Goal: Task Accomplishment & Management: Manage account settings

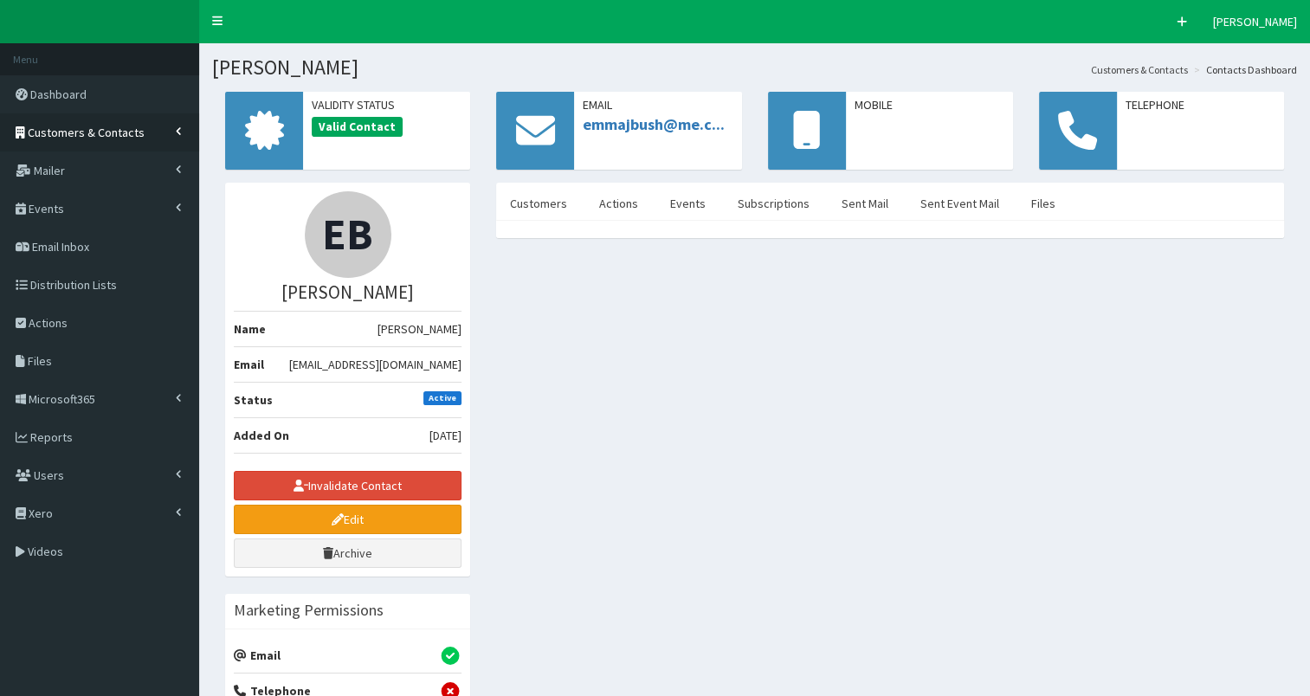
drag, startPoint x: 0, startPoint y: 0, endPoint x: 95, endPoint y: 135, distance: 165.3
click at [95, 135] on span "Customers & Contacts" at bounding box center [86, 133] width 117 height 16
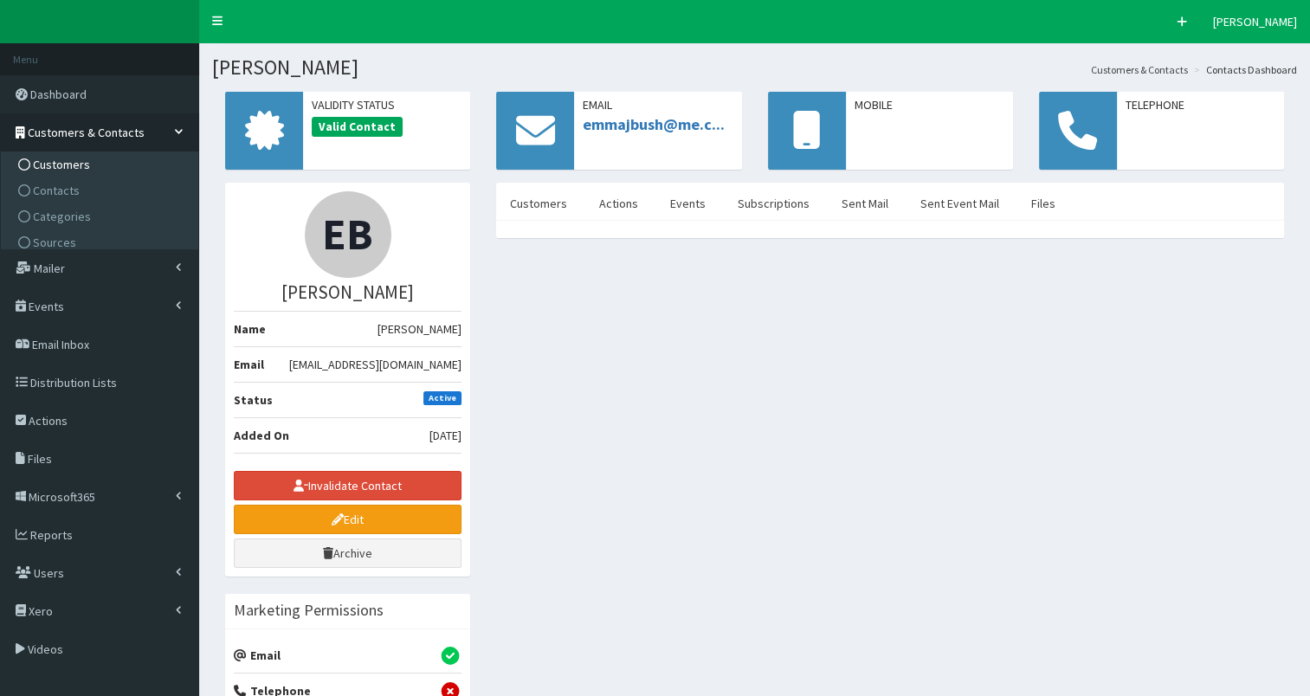
click at [69, 168] on span "Customers" at bounding box center [61, 165] width 57 height 16
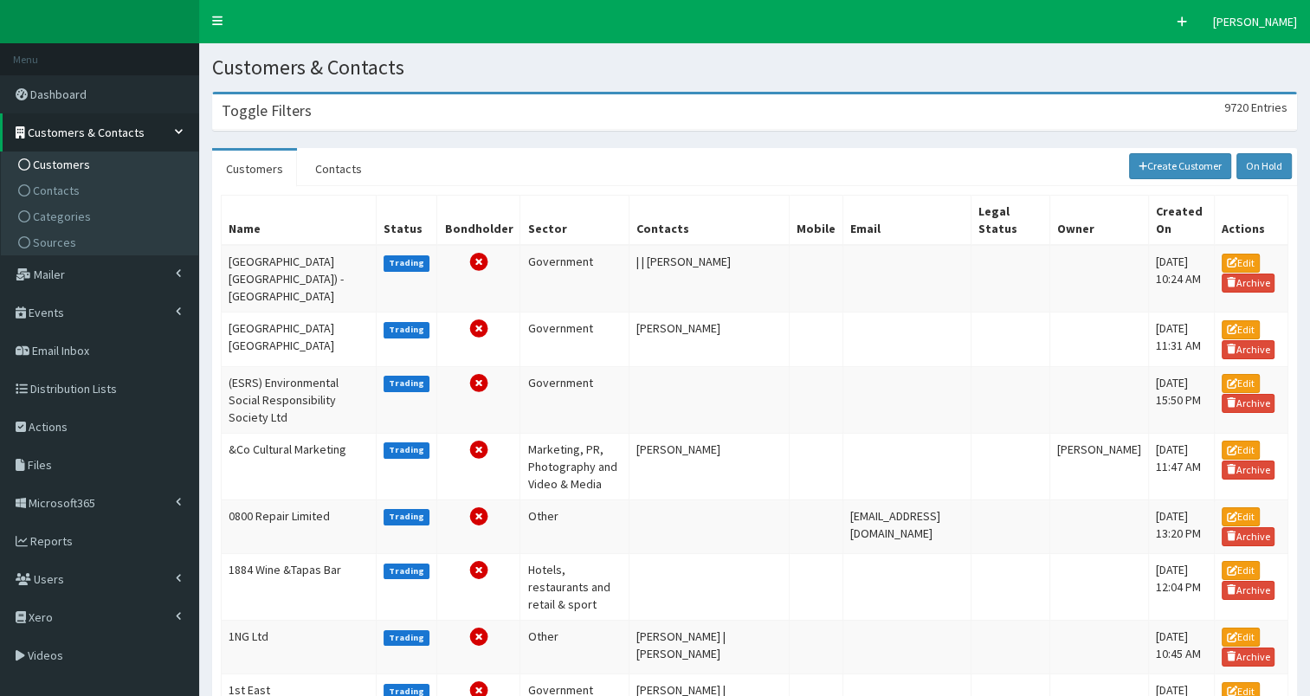
click at [330, 118] on div "Toggle Filters 9720 Entries" at bounding box center [754, 111] width 1083 height 35
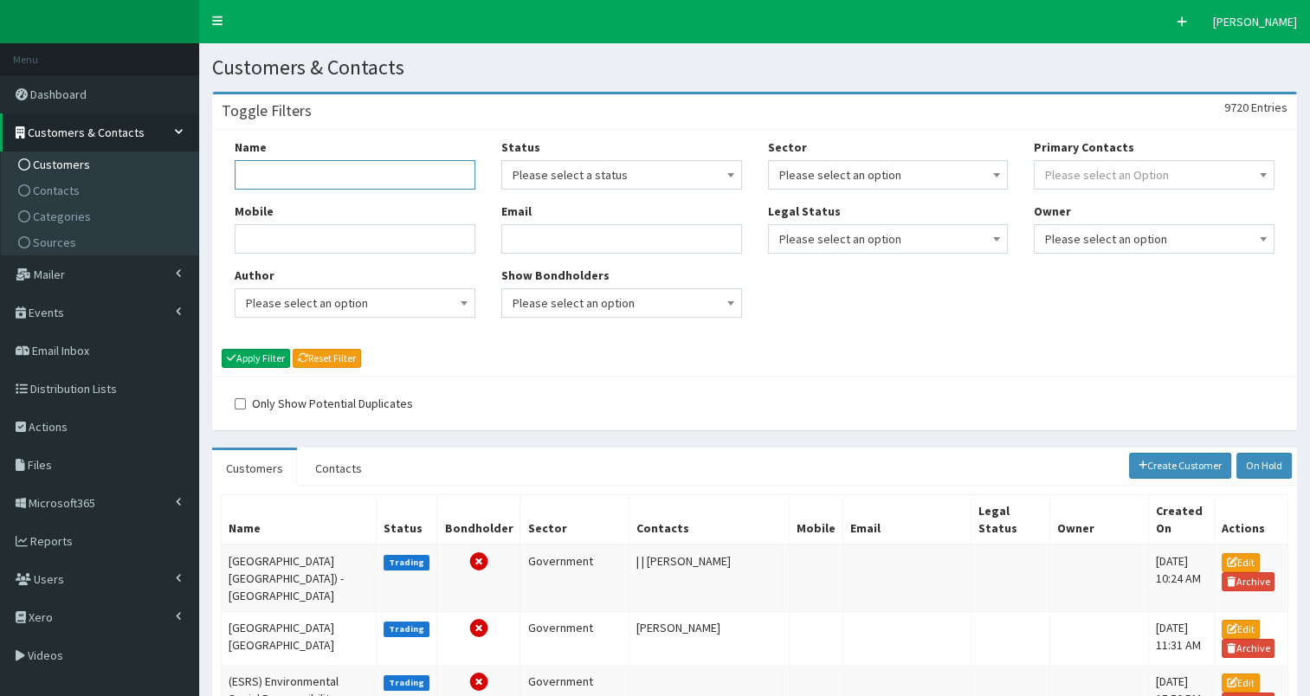
click at [308, 168] on input "Name" at bounding box center [355, 174] width 241 height 29
type input "citynation"
click at [248, 357] on button "Apply Filter" at bounding box center [256, 358] width 68 height 19
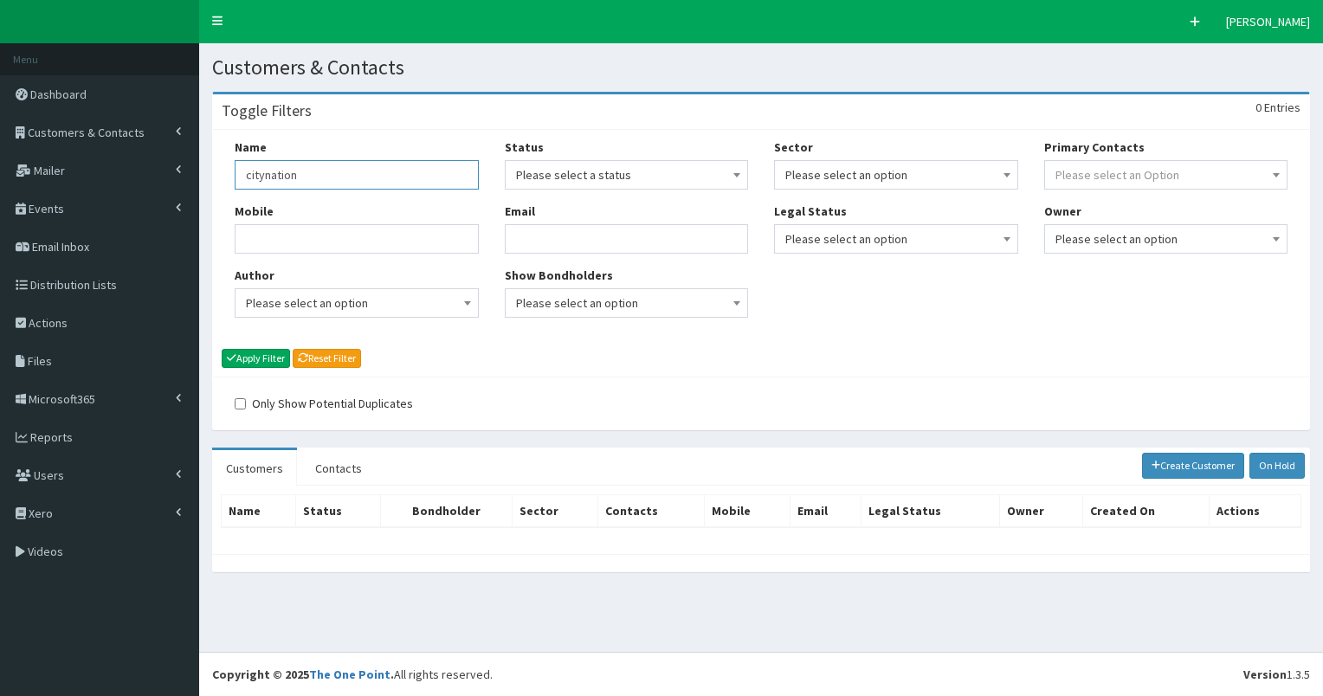
click at [263, 176] on input "citynation" at bounding box center [357, 174] width 244 height 29
type input "city nation"
click at [260, 358] on button "Apply Filter" at bounding box center [256, 358] width 68 height 19
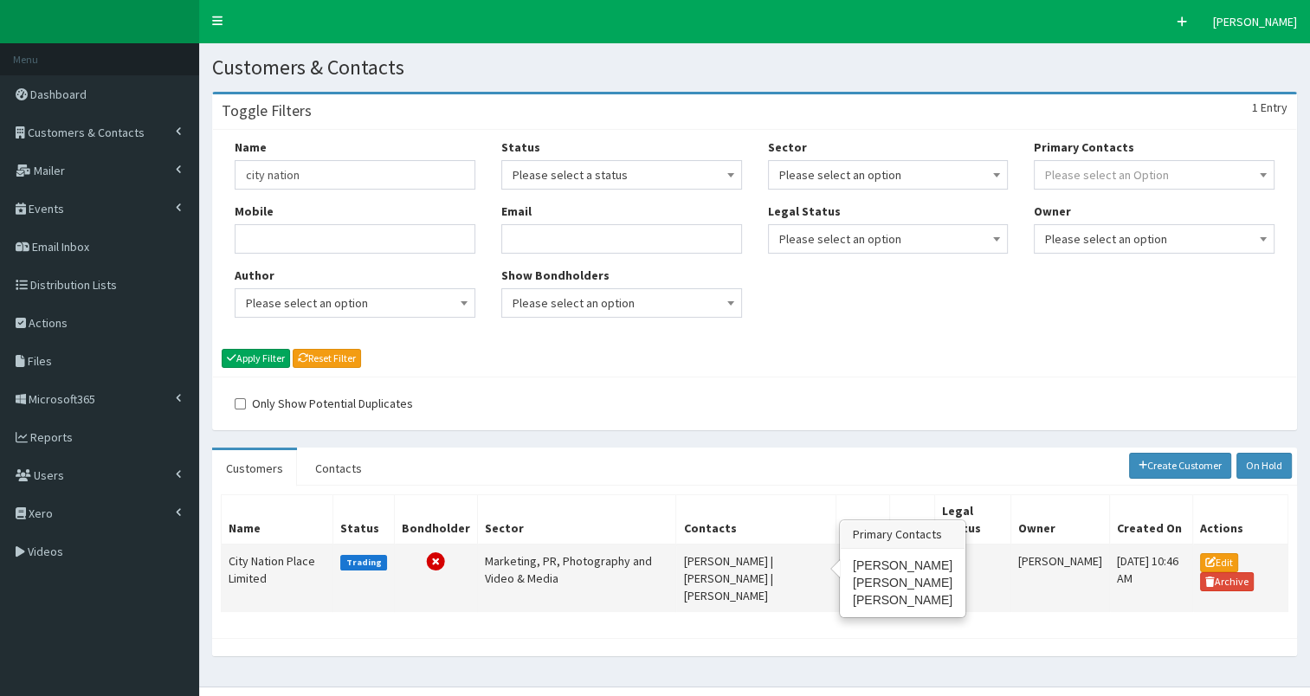
click at [713, 558] on td "Clare Dewhirst | Liz Watson | Stephanie Dunbar" at bounding box center [756, 579] width 160 height 68
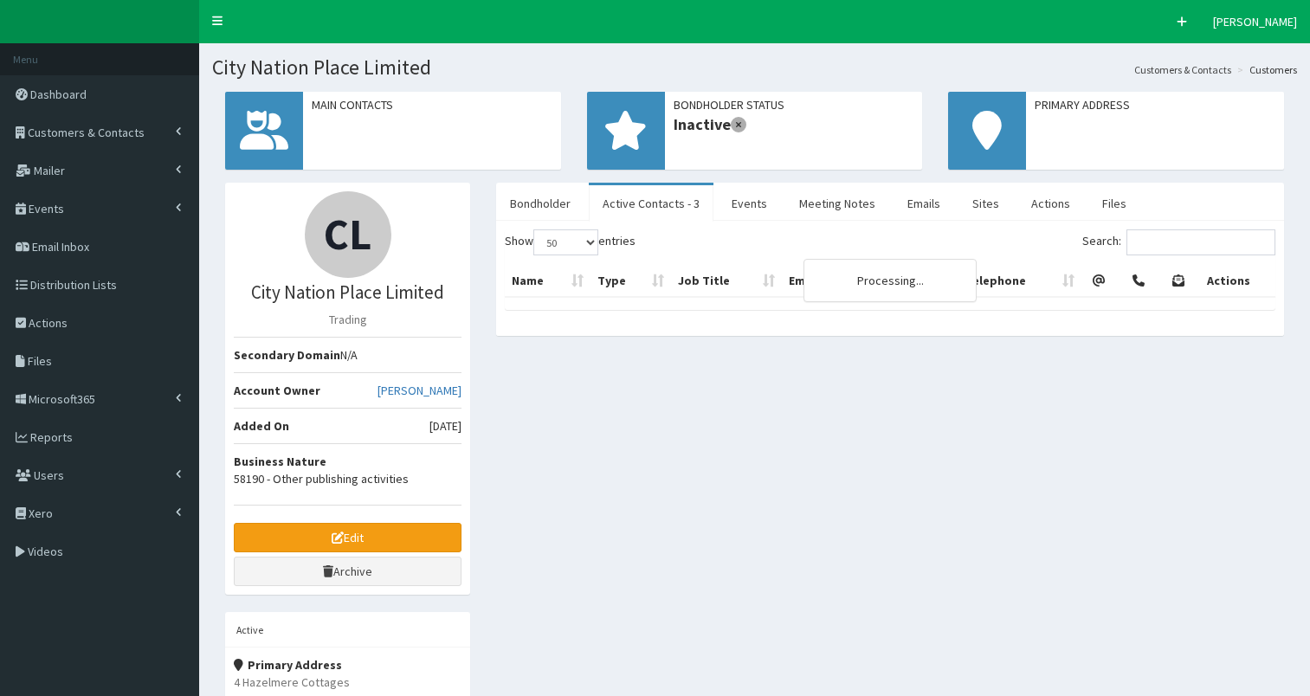
select select "50"
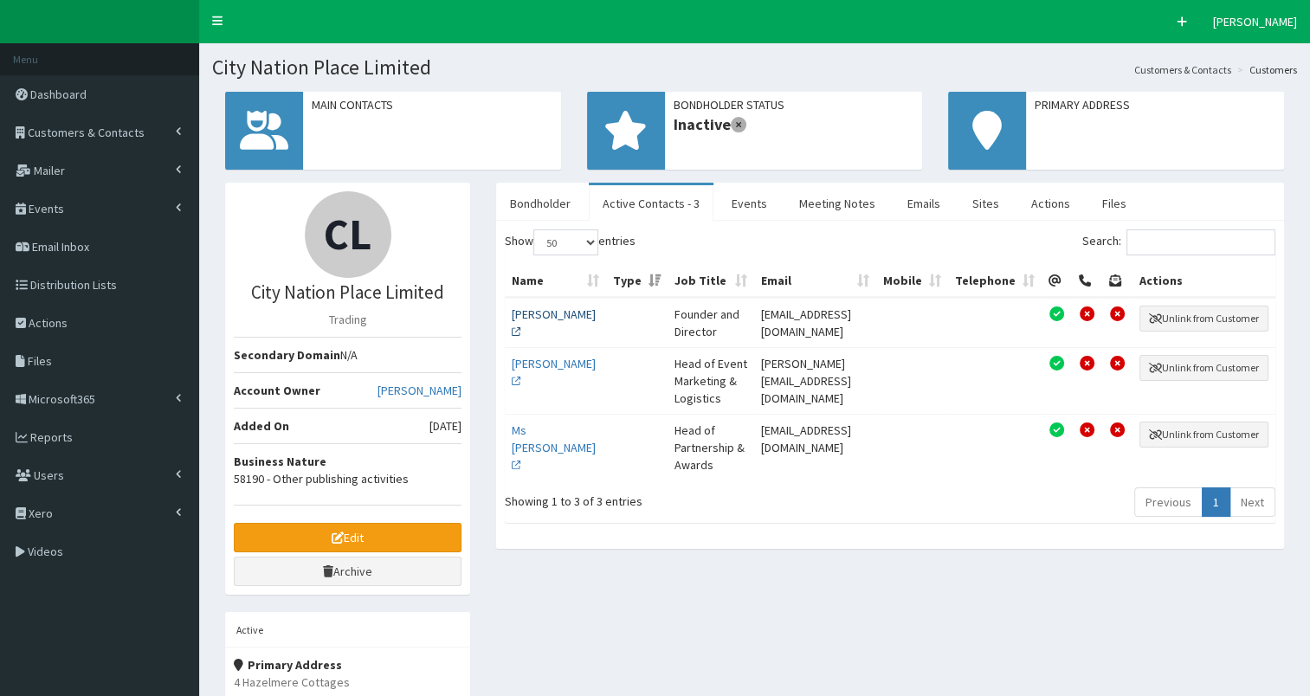
click at [539, 332] on link "[PERSON_NAME]" at bounding box center [554, 322] width 84 height 33
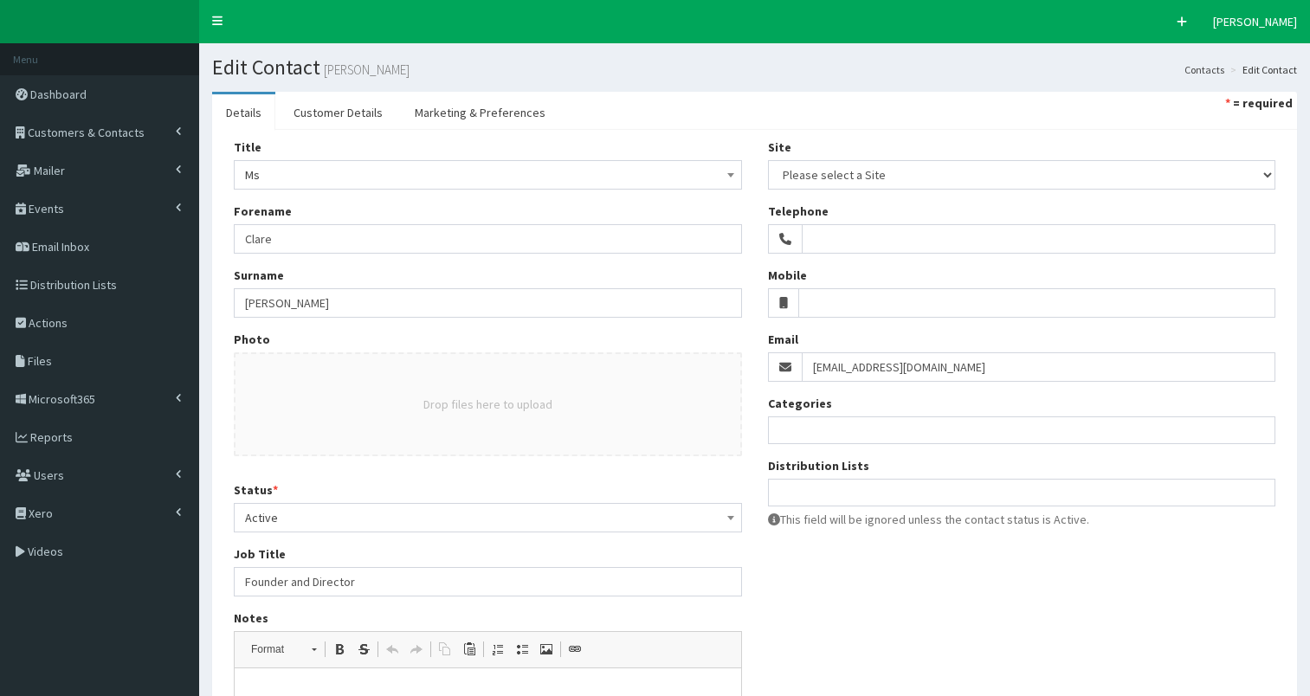
select select
drag, startPoint x: 242, startPoint y: 294, endPoint x: 474, endPoint y: 297, distance: 232.0
click at [474, 297] on input "Dewhirst" at bounding box center [488, 302] width 508 height 29
